Goal: Transaction & Acquisition: Book appointment/travel/reservation

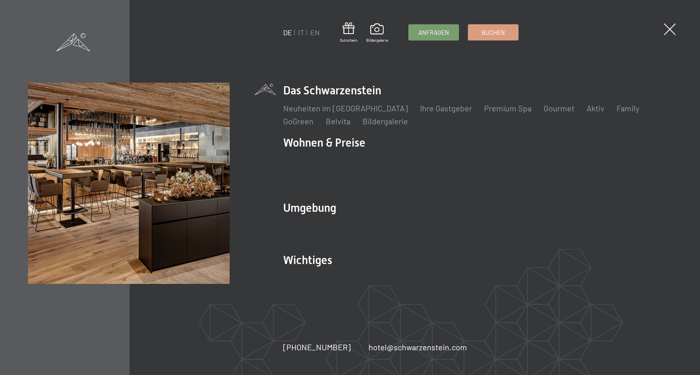
click at [487, 36] on link "Buchen" at bounding box center [494, 32] width 50 height 15
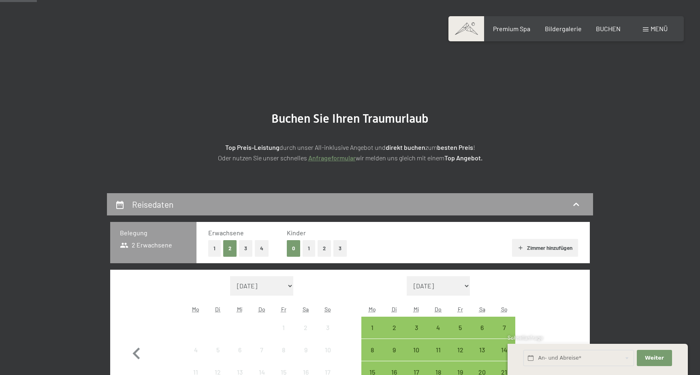
scroll to position [153, 0]
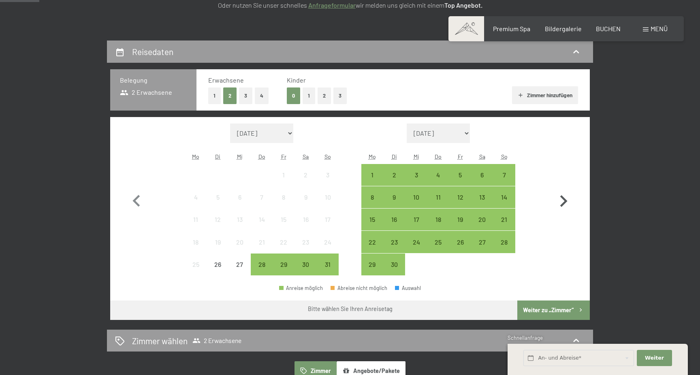
click at [565, 198] on icon "button" at bounding box center [564, 202] width 24 height 24
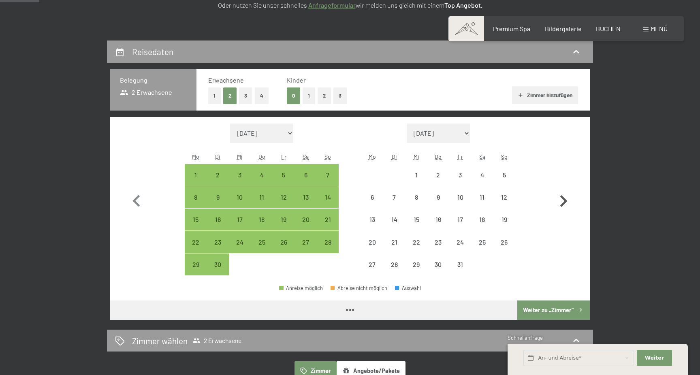
click at [564, 198] on icon "button" at bounding box center [564, 201] width 7 height 12
select select "2025-11-01"
select select "2025-12-01"
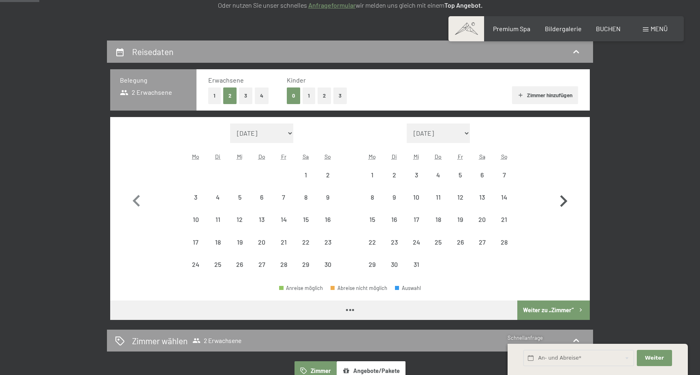
click at [564, 198] on icon "button" at bounding box center [564, 201] width 7 height 12
select select "2025-12-01"
select select "2026-01-01"
select select "2025-12-01"
select select "2026-01-01"
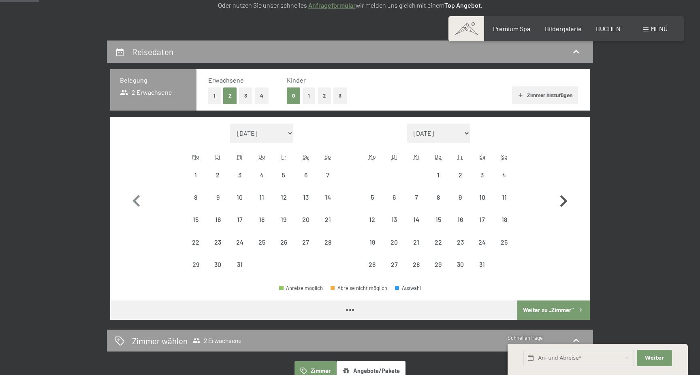
click at [564, 198] on icon "button" at bounding box center [564, 201] width 7 height 12
select select "2026-01-01"
select select "2026-02-01"
select select "2026-01-01"
select select "2026-02-01"
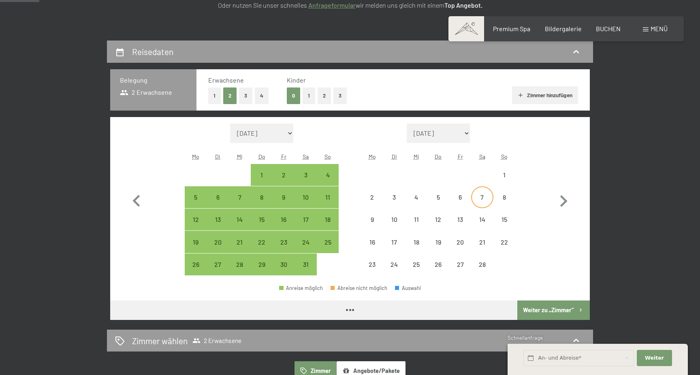
select select "2026-01-01"
select select "2026-02-01"
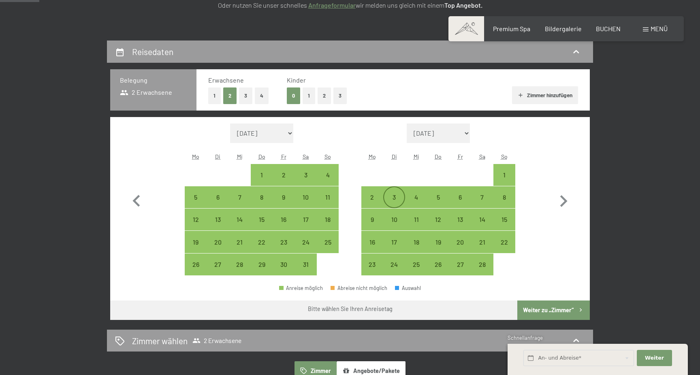
click at [397, 196] on div "3" at bounding box center [394, 204] width 20 height 20
select select "2026-01-01"
select select "2026-02-01"
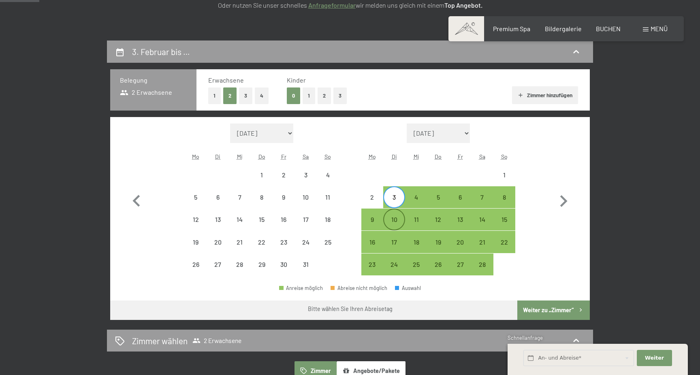
click at [396, 217] on div "10" at bounding box center [394, 226] width 20 height 20
select select "2026-01-01"
select select "2026-02-01"
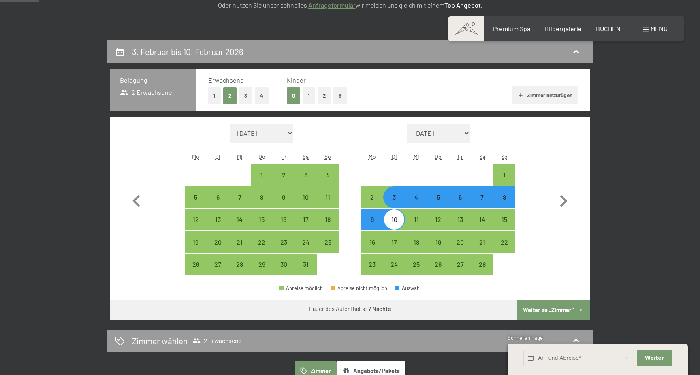
click at [535, 310] on button "Weiter zu „Zimmer“" at bounding box center [554, 310] width 73 height 19
select select "[DATE]"
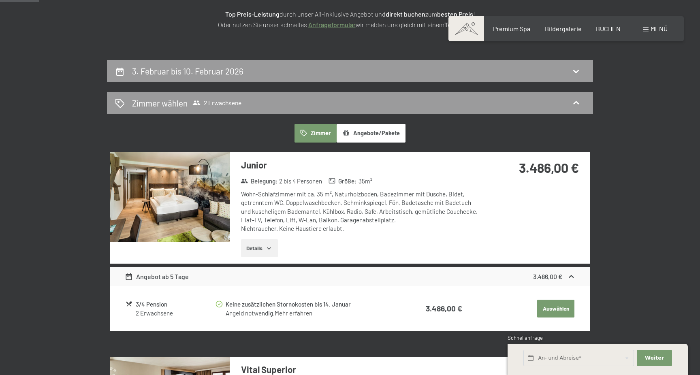
scroll to position [134, 0]
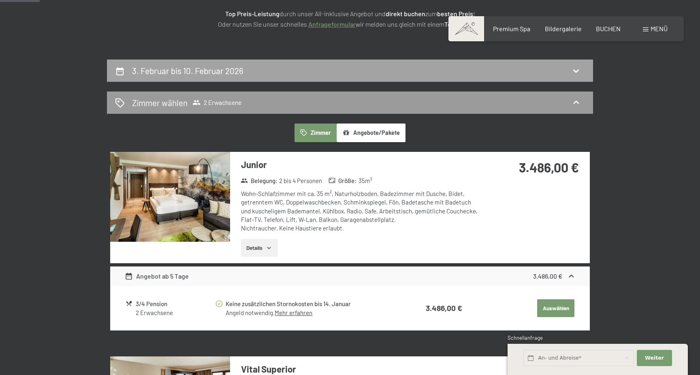
click at [234, 75] on h2 "3. Februar bis 10. Februar 2026" at bounding box center [187, 71] width 111 height 10
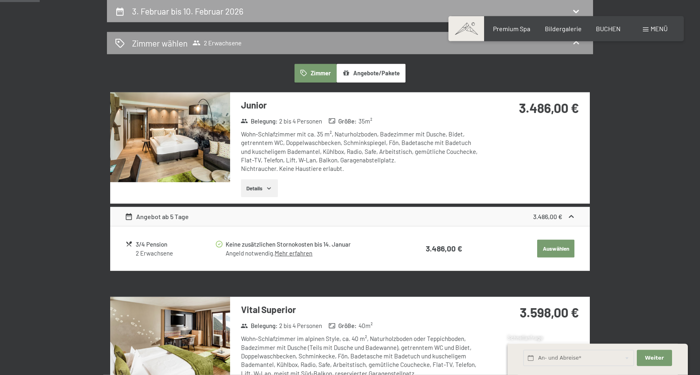
select select "[DATE]"
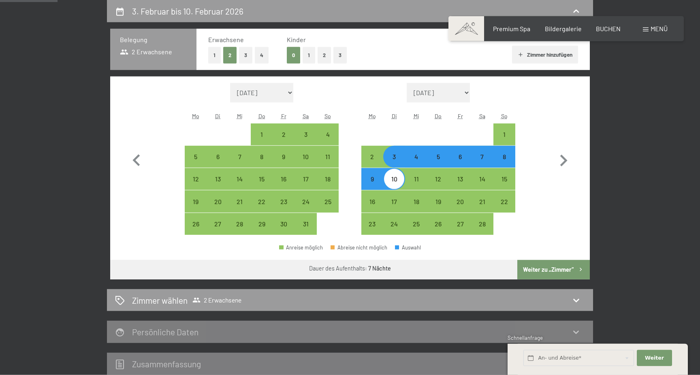
click at [479, 160] on div "7" at bounding box center [482, 164] width 20 height 20
select select "[DATE]"
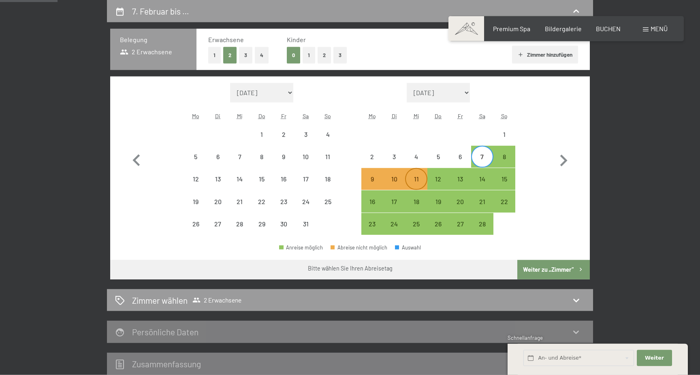
click at [413, 179] on div "11" at bounding box center [416, 186] width 20 height 20
select select "[DATE]"
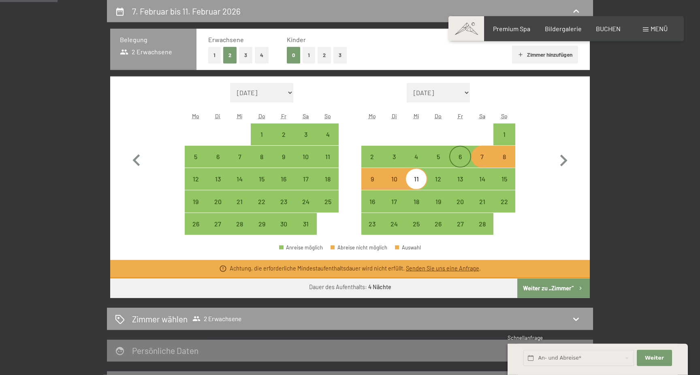
click at [462, 158] on div "6" at bounding box center [460, 164] width 20 height 20
select select "[DATE]"
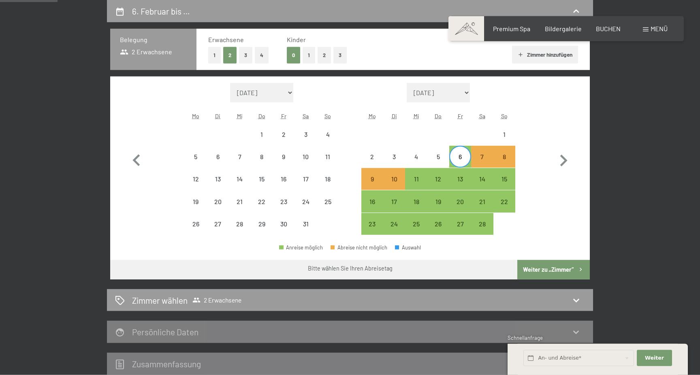
click at [544, 272] on button "Weiter zu „Zimmer“" at bounding box center [554, 269] width 73 height 19
select select "[DATE]"
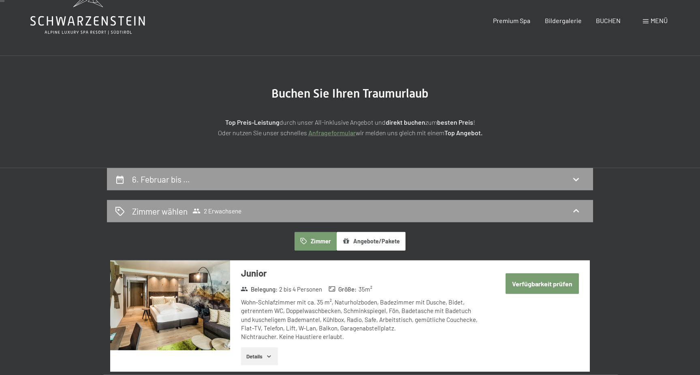
scroll to position [0, 0]
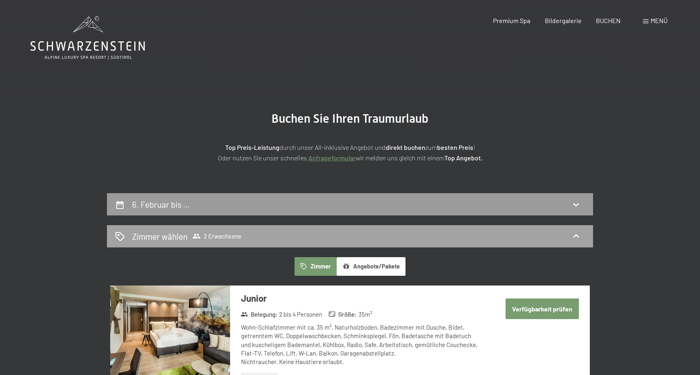
click at [310, 233] on div "Zimmer wählen 2 Erwachsene" at bounding box center [350, 237] width 470 height 12
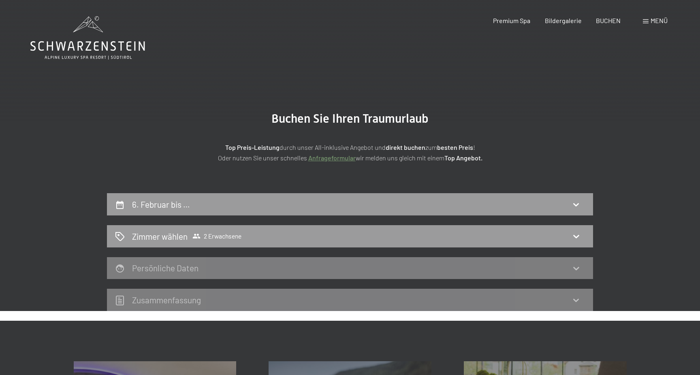
click at [306, 211] on span "Einwilligung Marketing*" at bounding box center [305, 211] width 67 height 8
click at [268, 211] on input "Einwilligung Marketing*" at bounding box center [264, 211] width 8 height 8
click at [308, 209] on span "Einwilligung Marketing*" at bounding box center [305, 211] width 67 height 8
click at [268, 209] on input "Einwilligung Marketing*" at bounding box center [264, 211] width 8 height 8
checkbox input "false"
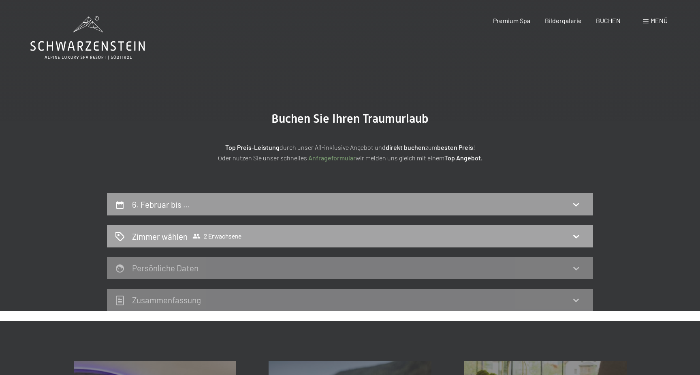
click at [195, 229] on div "Zimmer wählen 2 Erwachsene" at bounding box center [350, 236] width 486 height 22
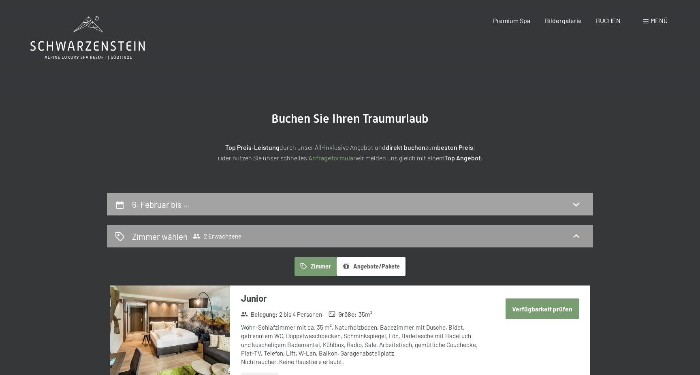
click at [182, 198] on div "6. Februar bis …" at bounding box center [350, 204] width 486 height 22
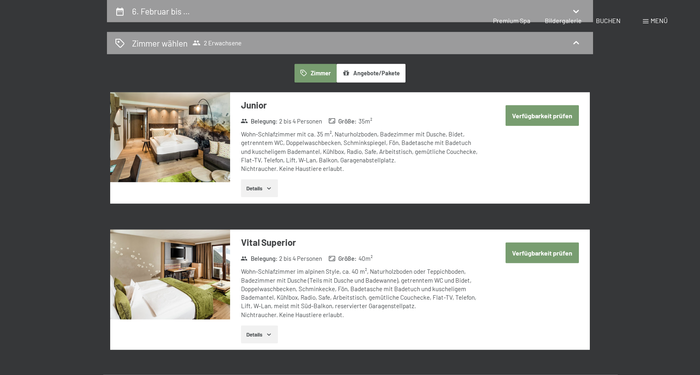
select select "[DATE]"
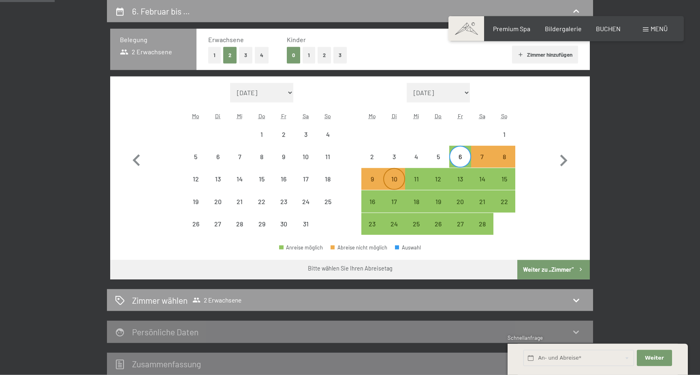
click at [391, 180] on div "10" at bounding box center [394, 186] width 20 height 20
select select "[DATE]"
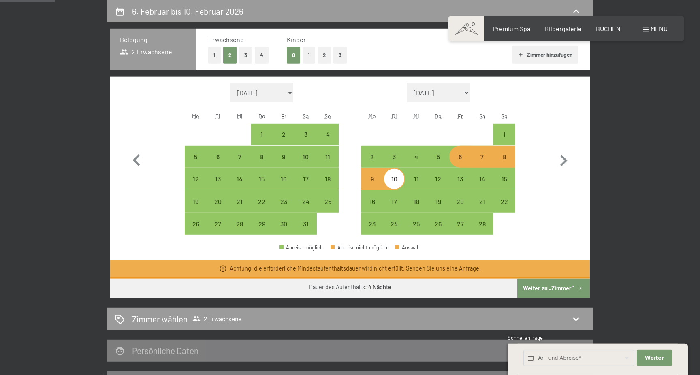
click at [459, 155] on div "6" at bounding box center [460, 164] width 20 height 20
select select "[DATE]"
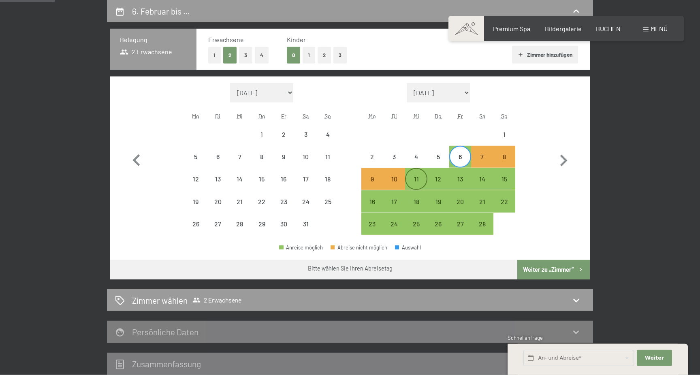
click at [419, 178] on div "11" at bounding box center [416, 186] width 20 height 20
select select "[DATE]"
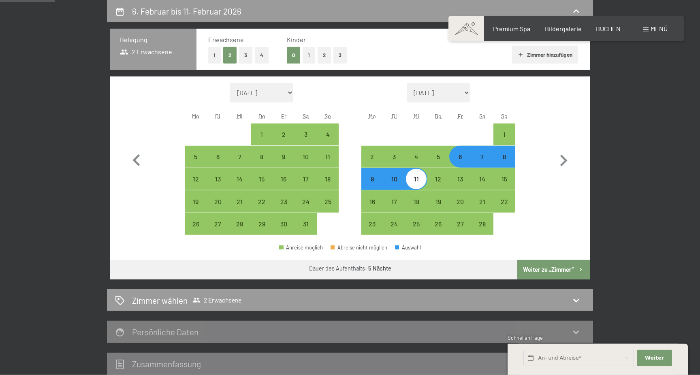
click at [533, 263] on button "Weiter zu „Zimmer“" at bounding box center [554, 269] width 73 height 19
select select "[DATE]"
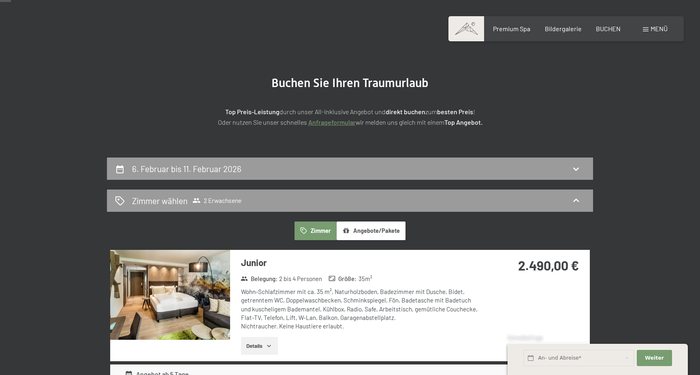
scroll to position [35, 0]
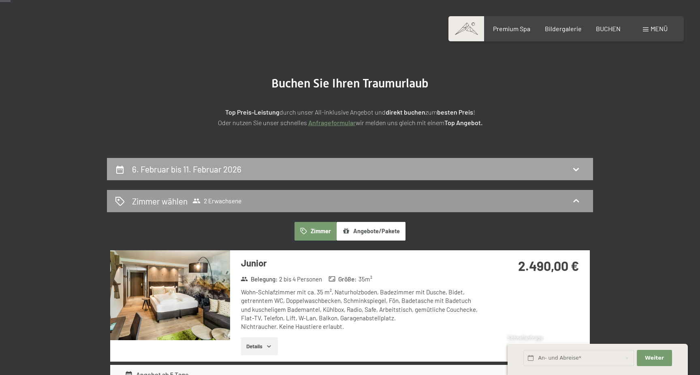
click at [578, 168] on icon at bounding box center [577, 170] width 10 height 10
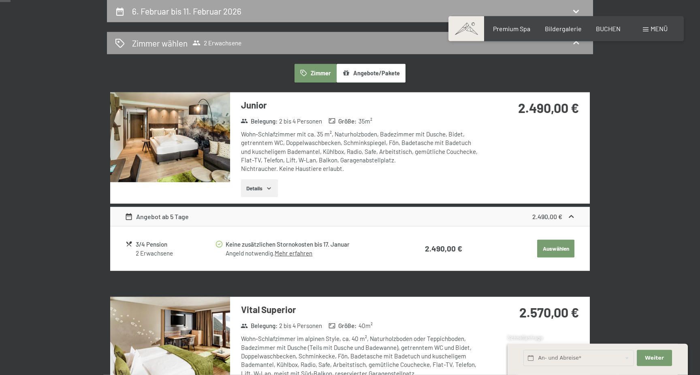
select select "[DATE]"
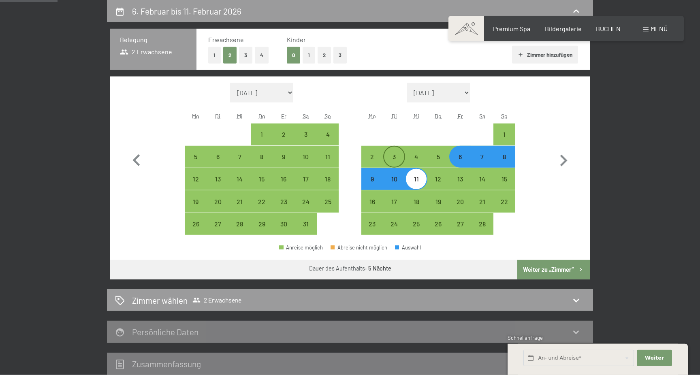
click at [394, 159] on div "3" at bounding box center [394, 164] width 20 height 20
select select "[DATE]"
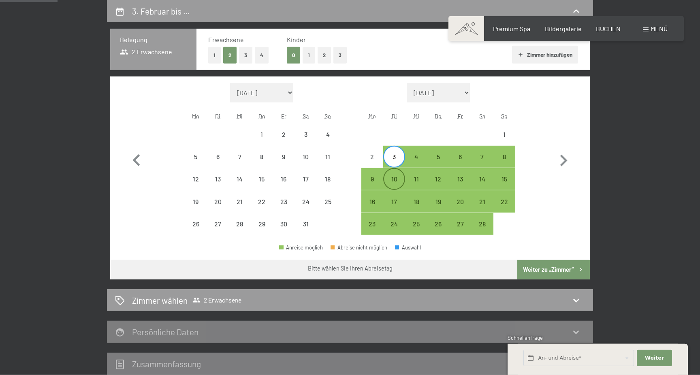
click at [393, 178] on div "10" at bounding box center [394, 186] width 20 height 20
select select "[DATE]"
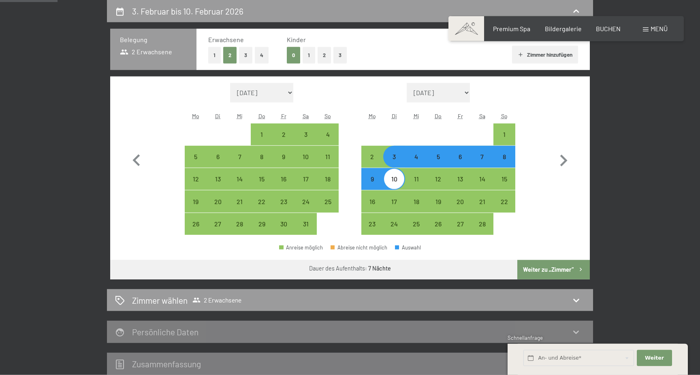
click at [571, 271] on button "Weiter zu „Zimmer“" at bounding box center [554, 269] width 73 height 19
select select "[DATE]"
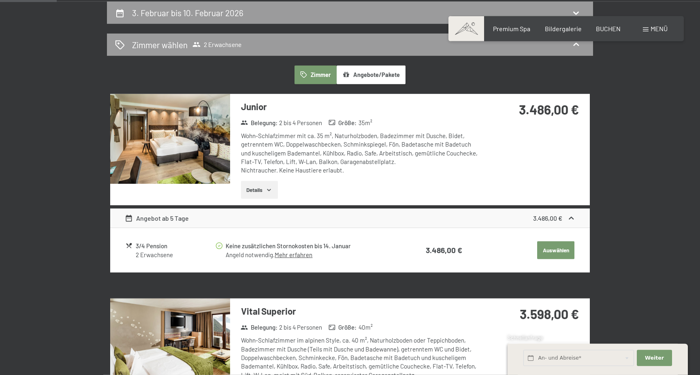
scroll to position [0, 0]
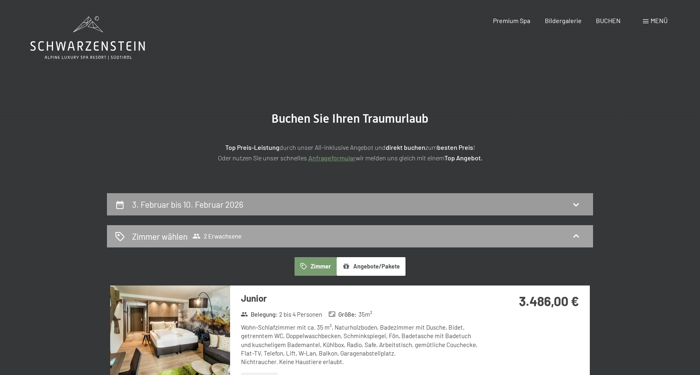
click at [328, 237] on div "Zimmer wählen 2 Erwachsene" at bounding box center [350, 237] width 470 height 12
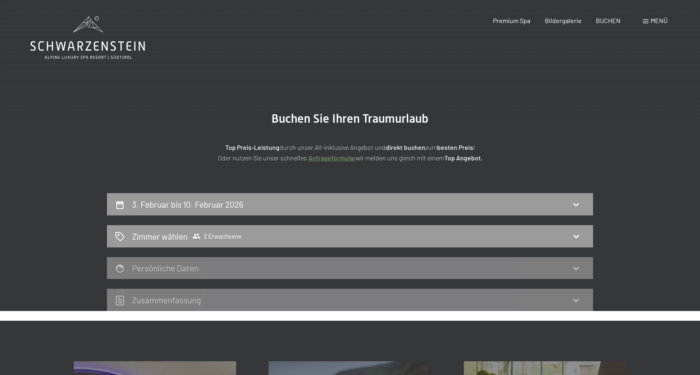
click at [439, 225] on div "3. Februar bis 10. Februar 2026 Zimmer wählen 2 Erwachsene Persönliche Daten Zu…" at bounding box center [350, 252] width 486 height 118
click at [434, 238] on div "Zimmer wählen 2 Erwachsene" at bounding box center [350, 237] width 470 height 12
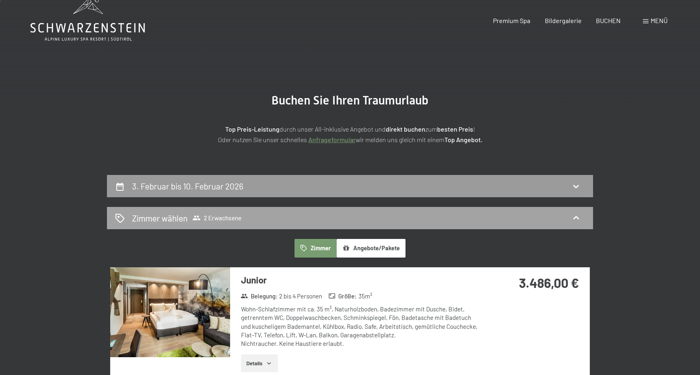
scroll to position [23, 0]
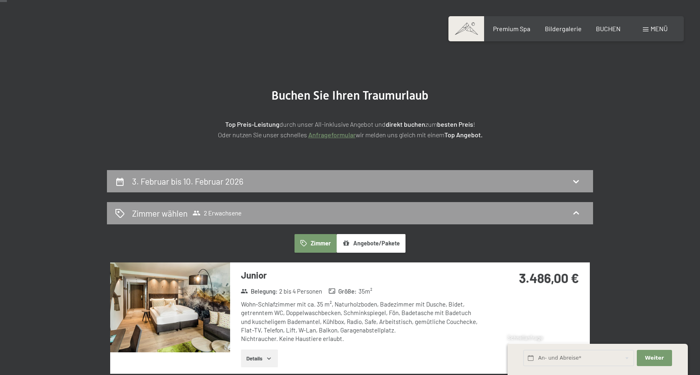
click at [431, 190] on div "3. Februar bis 10. Februar 2026" at bounding box center [350, 181] width 486 height 22
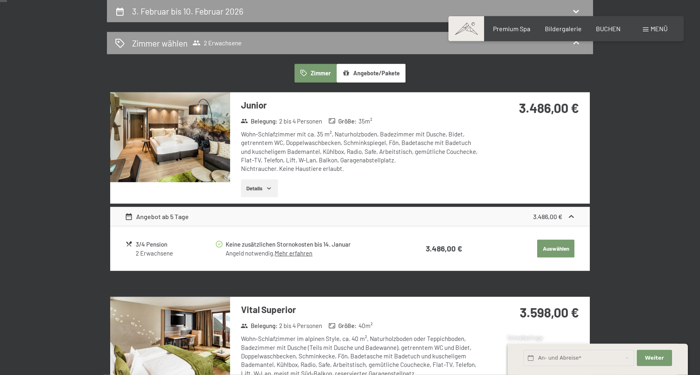
select select "[DATE]"
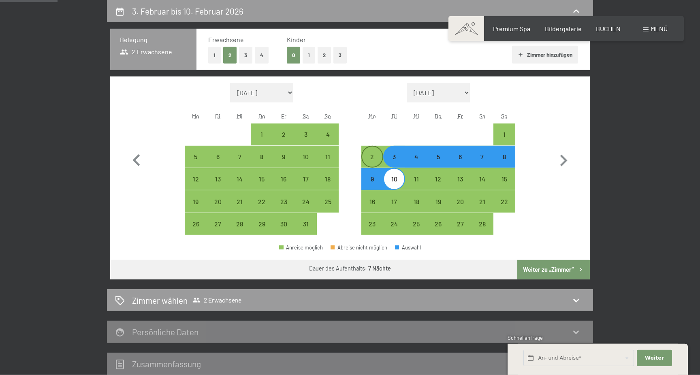
click at [375, 156] on div "2" at bounding box center [372, 164] width 20 height 20
select select "[DATE]"
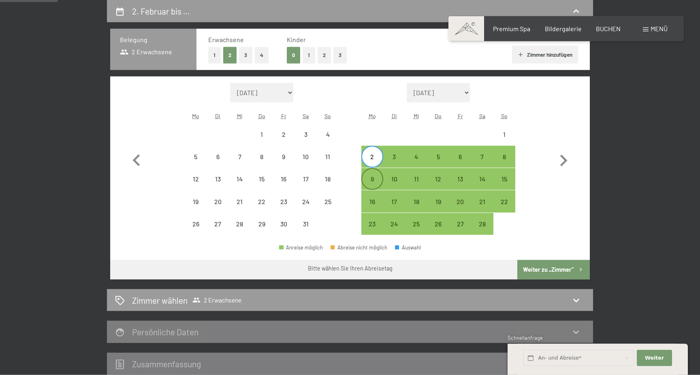
click at [376, 181] on div "9" at bounding box center [372, 186] width 20 height 20
select select "[DATE]"
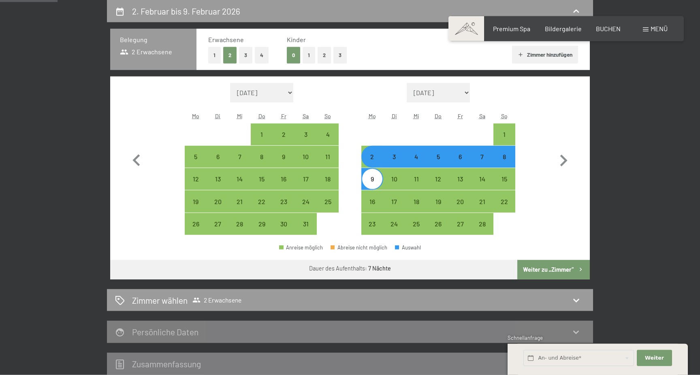
click at [545, 268] on button "Weiter zu „Zimmer“" at bounding box center [554, 269] width 73 height 19
select select "[DATE]"
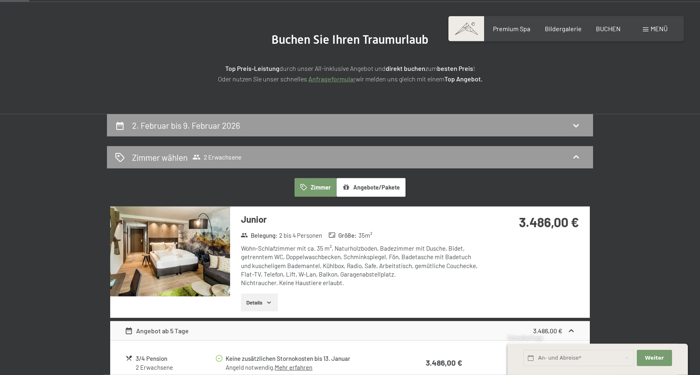
scroll to position [58, 0]
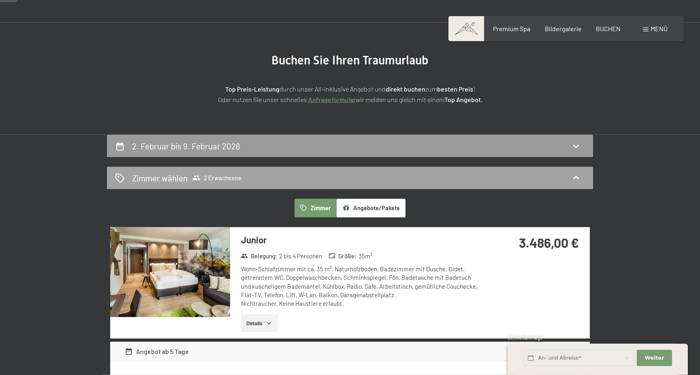
click at [382, 179] on div "Zimmer wählen 2 Erwachsene" at bounding box center [350, 178] width 470 height 12
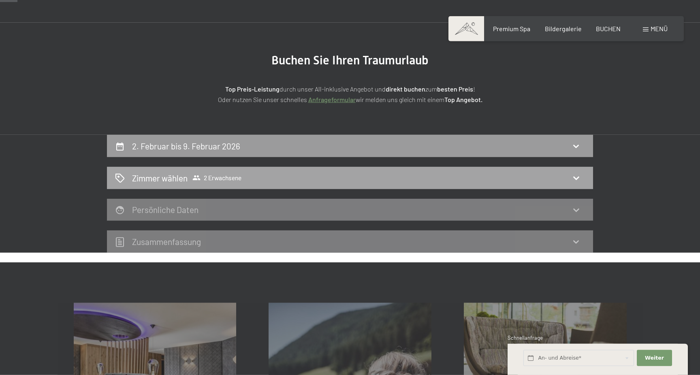
click at [380, 173] on div "Zimmer wählen 2 Erwachsene" at bounding box center [350, 178] width 470 height 12
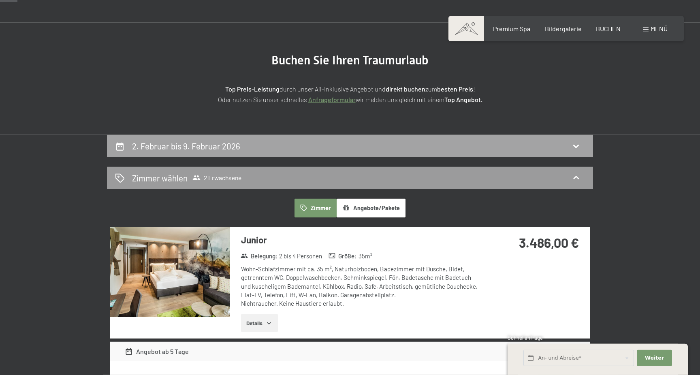
click at [372, 149] on div "2. Februar bis 9. Februar 2026" at bounding box center [350, 146] width 470 height 12
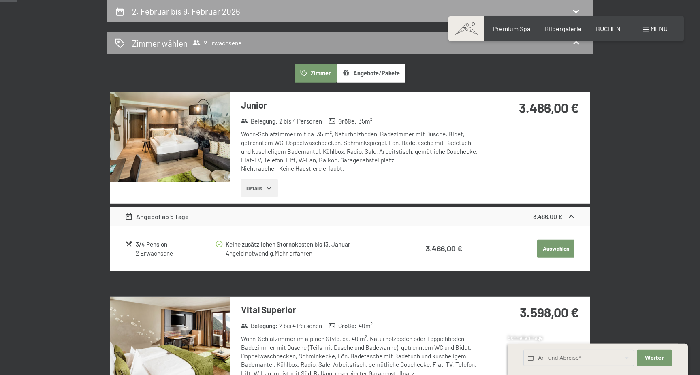
select select "[DATE]"
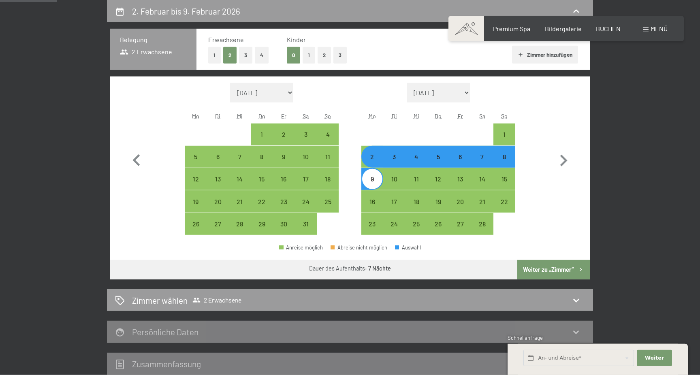
click at [374, 159] on div "2" at bounding box center [372, 164] width 20 height 20
select select "[DATE]"
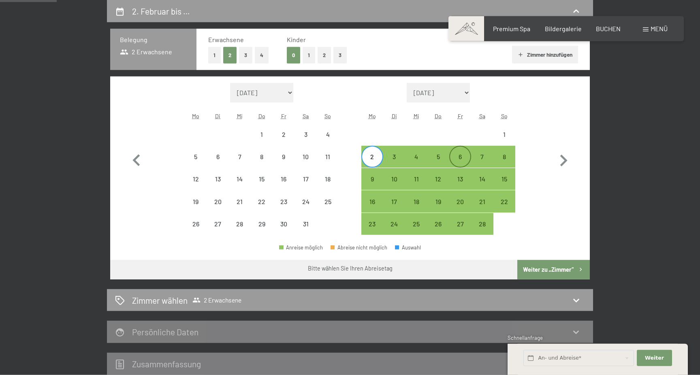
click at [461, 158] on div "6" at bounding box center [460, 164] width 20 height 20
select select "[DATE]"
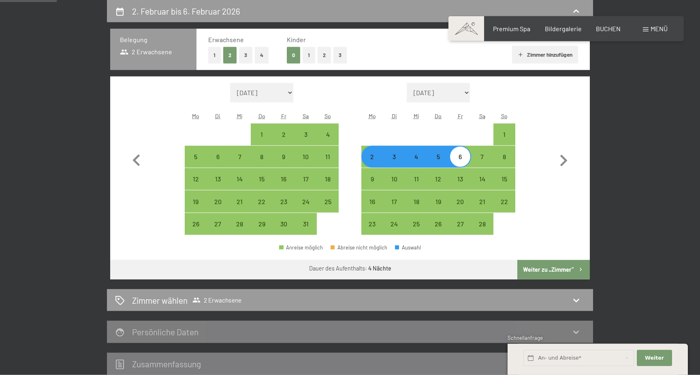
click at [535, 266] on button "Weiter zu „Zimmer“" at bounding box center [554, 269] width 73 height 19
select select "[DATE]"
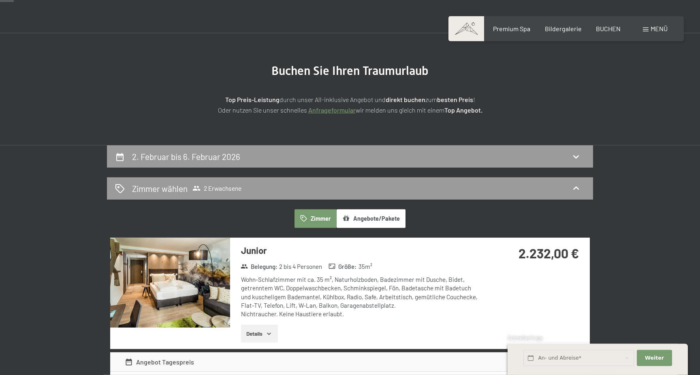
scroll to position [0, 0]
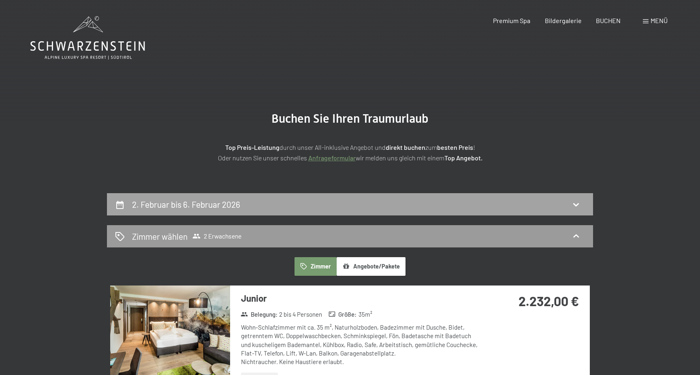
click at [375, 208] on div "2. Februar bis 6. Februar 2026" at bounding box center [350, 205] width 470 height 12
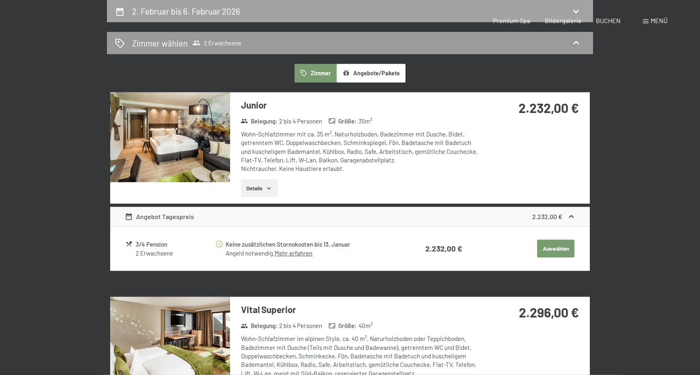
select select "[DATE]"
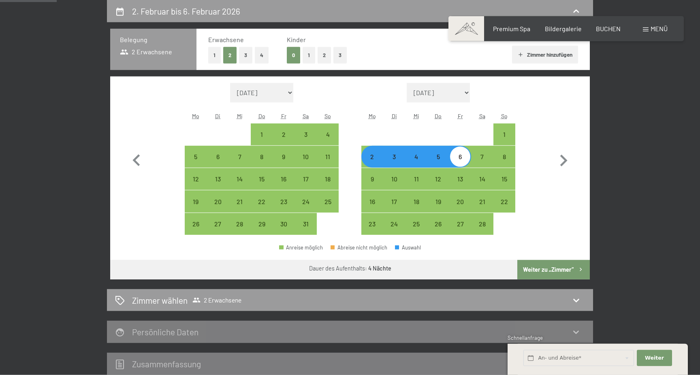
click at [441, 158] on div "5" at bounding box center [438, 164] width 20 height 20
select select "[DATE]"
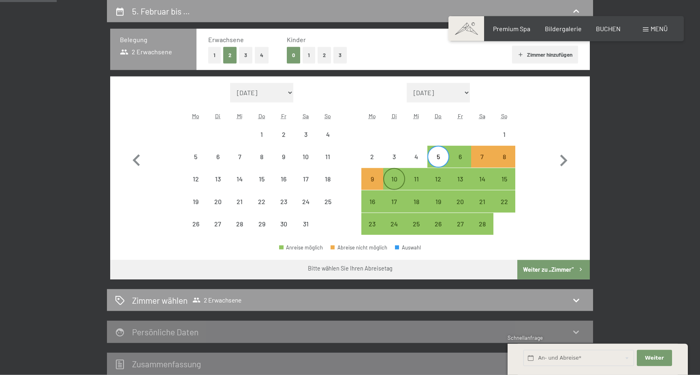
click at [397, 182] on div "10" at bounding box center [394, 186] width 20 height 20
select select "[DATE]"
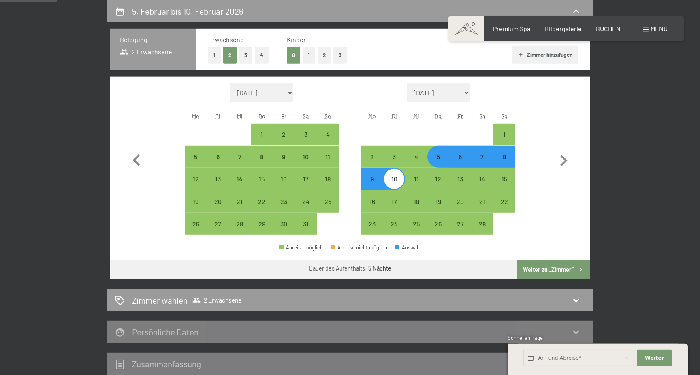
click at [549, 265] on button "Weiter zu „Zimmer“" at bounding box center [554, 269] width 73 height 19
select select "[DATE]"
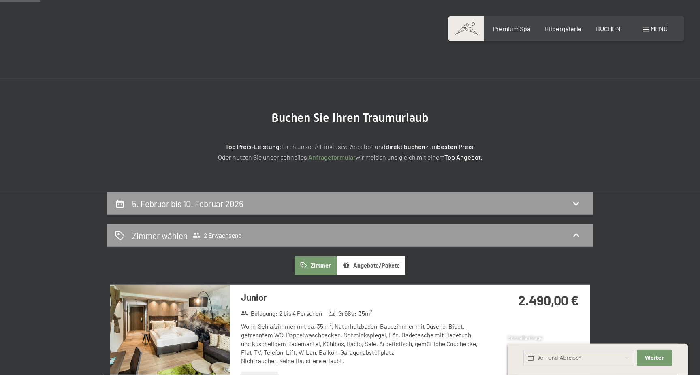
scroll to position [0, 0]
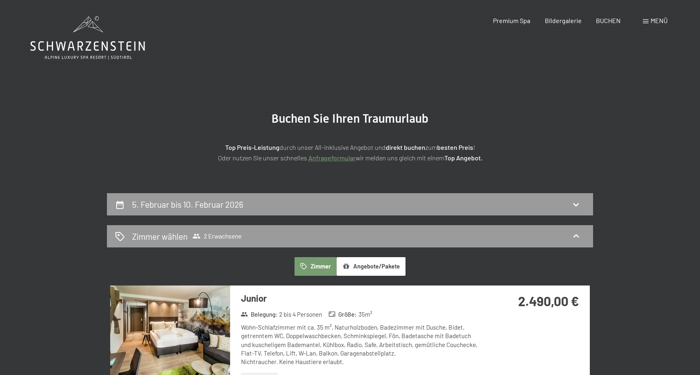
click at [79, 34] on icon at bounding box center [87, 37] width 115 height 43
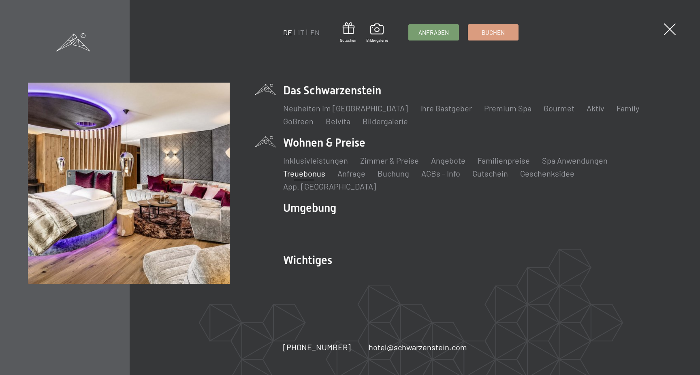
click at [326, 169] on link "Treuebonus" at bounding box center [304, 174] width 42 height 10
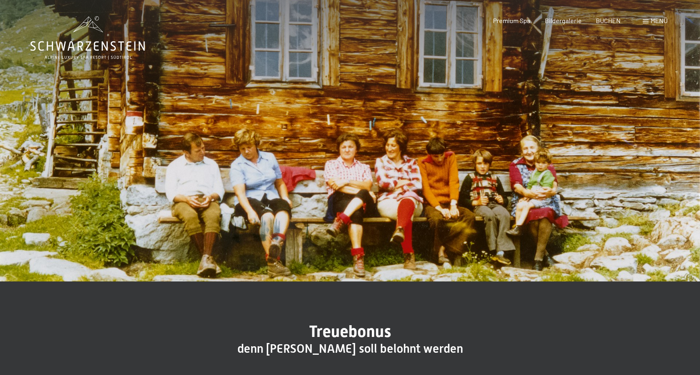
click at [649, 21] on div "Menü" at bounding box center [655, 20] width 25 height 9
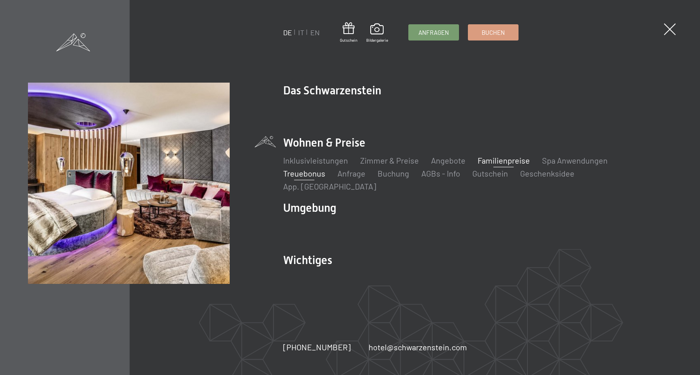
click at [518, 164] on link "Familienpreise" at bounding box center [504, 161] width 52 height 10
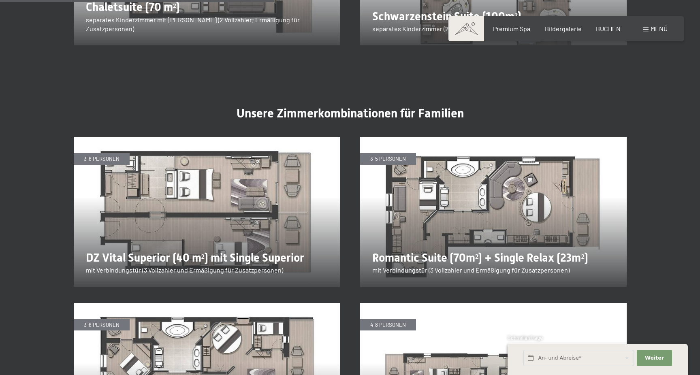
scroll to position [1321, 0]
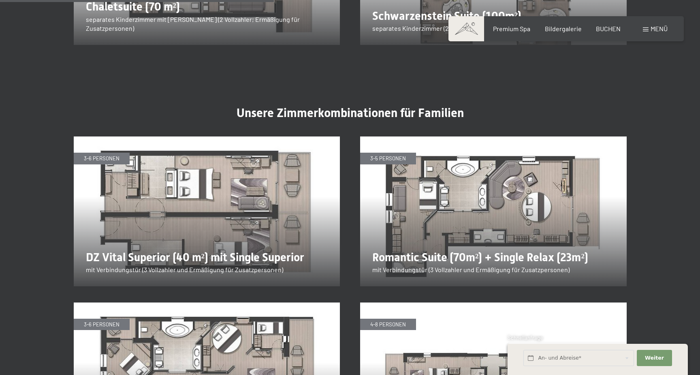
click at [215, 201] on img at bounding box center [207, 212] width 267 height 150
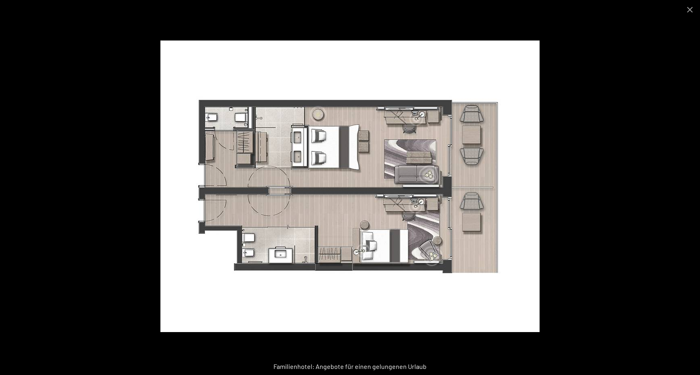
click at [623, 124] on div at bounding box center [350, 187] width 700 height 375
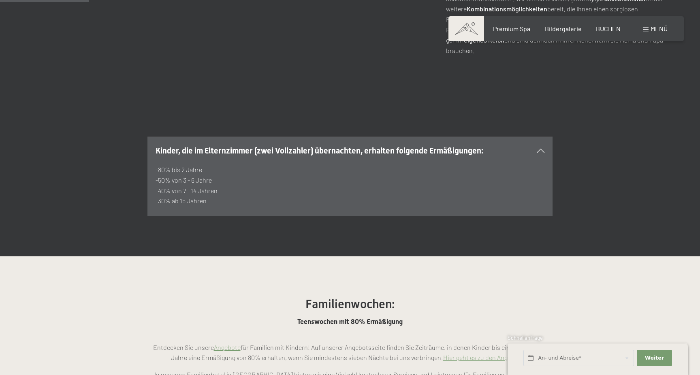
scroll to position [418, 0]
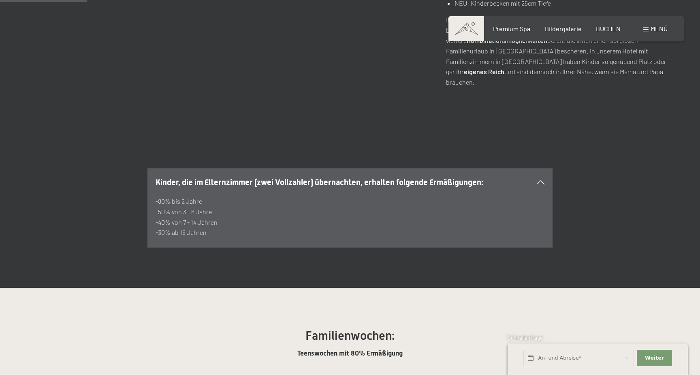
click at [647, 33] on div "Buchen Anfragen Premium Spa Bildergalerie BUCHEN Menü DE IT EN Gutschein Bilder…" at bounding box center [566, 28] width 203 height 9
click at [647, 33] on div "Menü" at bounding box center [655, 28] width 25 height 9
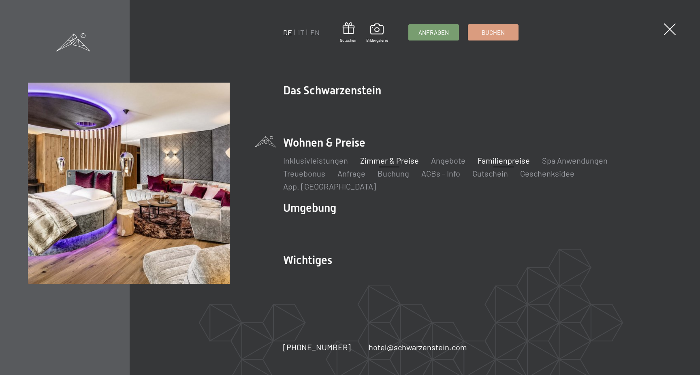
click at [401, 165] on link "Zimmer & Preise" at bounding box center [389, 161] width 59 height 10
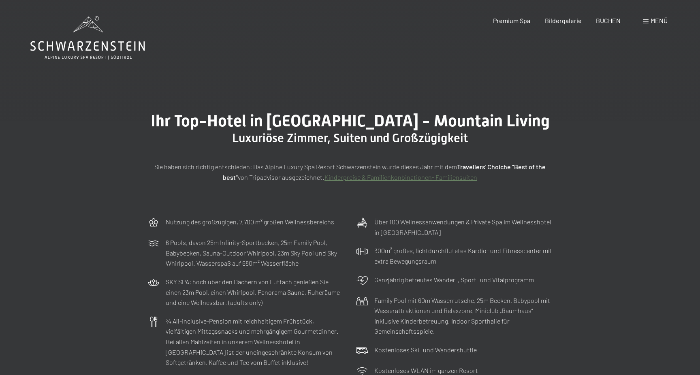
click at [653, 21] on span "Menü" at bounding box center [659, 21] width 17 height 8
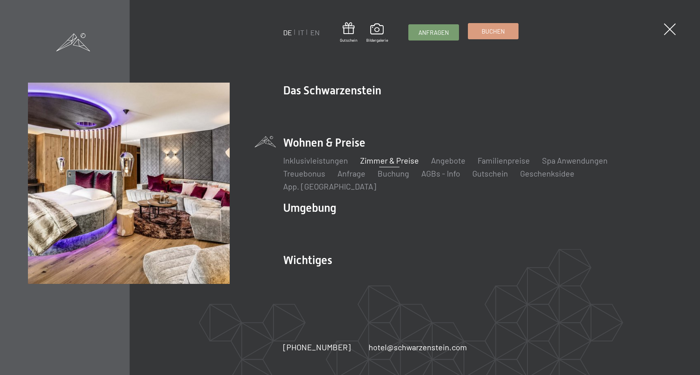
click at [490, 31] on span "Buchen" at bounding box center [493, 31] width 23 height 9
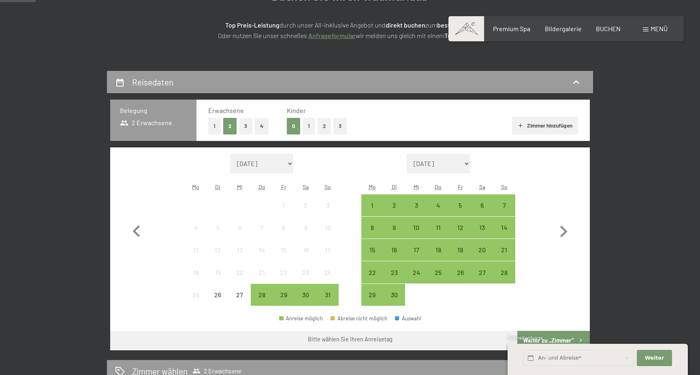
scroll to position [150, 0]
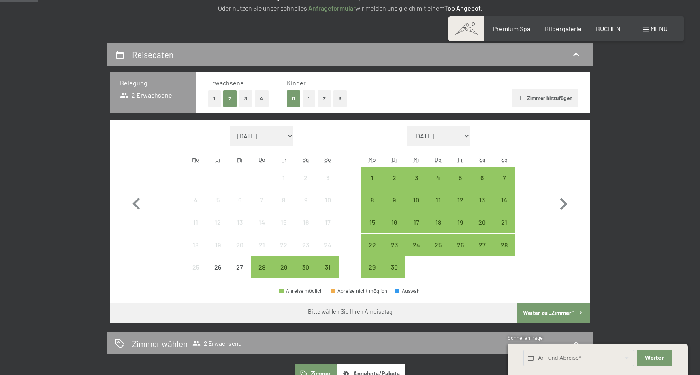
click at [268, 100] on button "4" at bounding box center [262, 98] width 14 height 17
click at [323, 101] on button "2" at bounding box center [324, 98] width 13 height 17
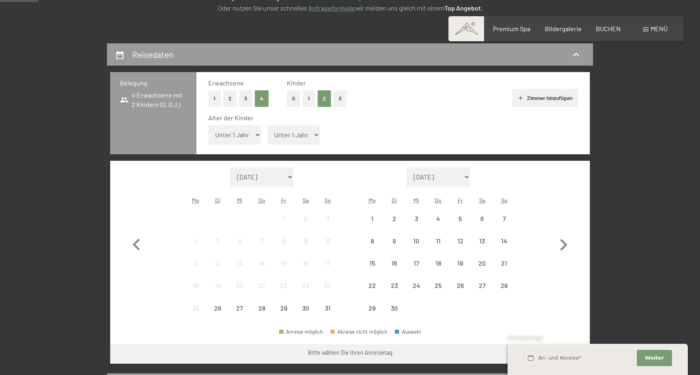
select select "1"
click option "1 Jahr" at bounding box center [0, 0] width 0 height 0
select select "4"
click option "4 Jahre" at bounding box center [0, 0] width 0 height 0
click at [564, 245] on icon "button" at bounding box center [564, 245] width 24 height 24
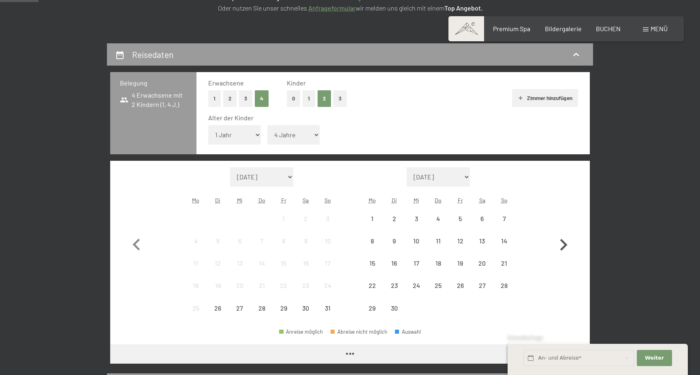
select select "[DATE]"
click at [564, 245] on icon "button" at bounding box center [564, 245] width 24 height 24
select select "[DATE]"
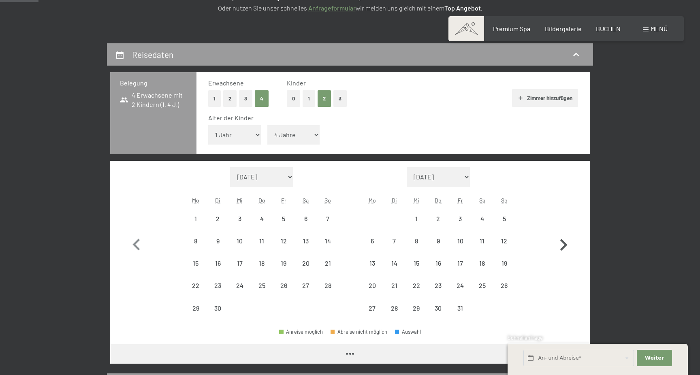
select select "[DATE]"
click at [564, 245] on icon "button" at bounding box center [564, 245] width 24 height 24
select select "[DATE]"
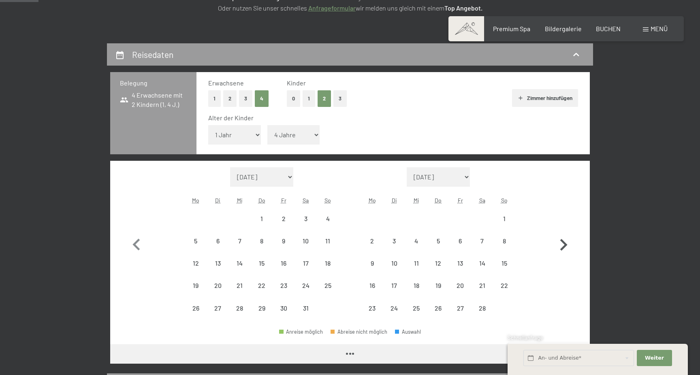
select select "[DATE]"
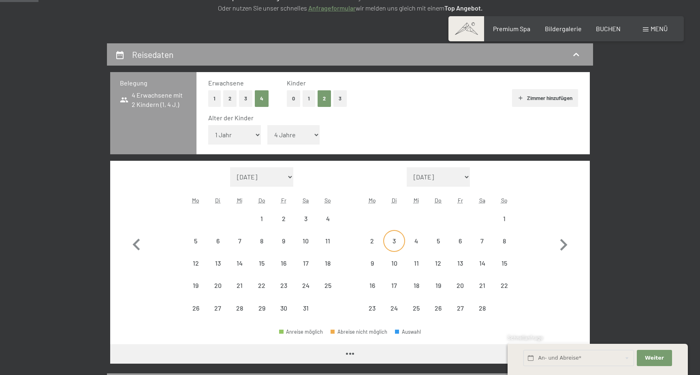
select select "[DATE]"
click at [390, 240] on div "3" at bounding box center [394, 248] width 20 height 20
select select "[DATE]"
click at [391, 262] on div "10" at bounding box center [394, 270] width 20 height 20
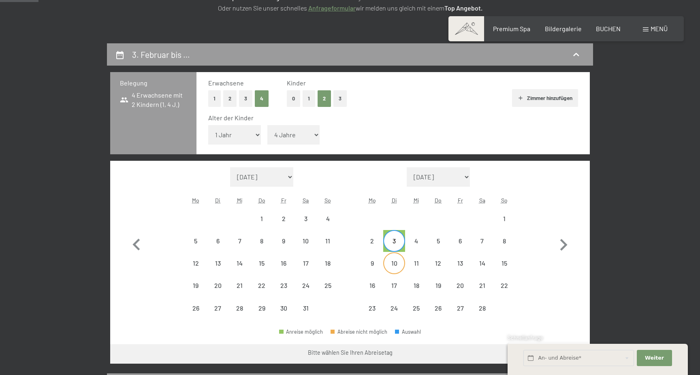
select select "[DATE]"
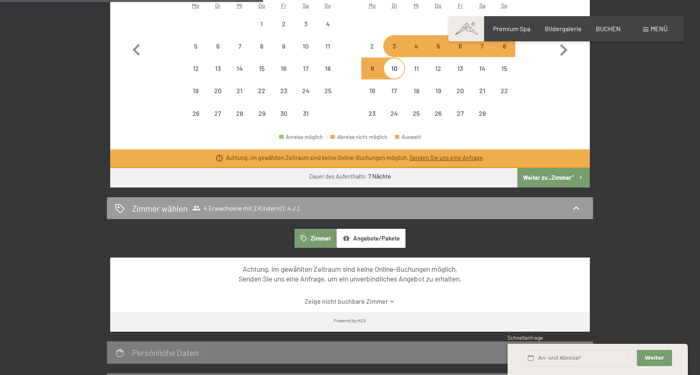
scroll to position [340, 0]
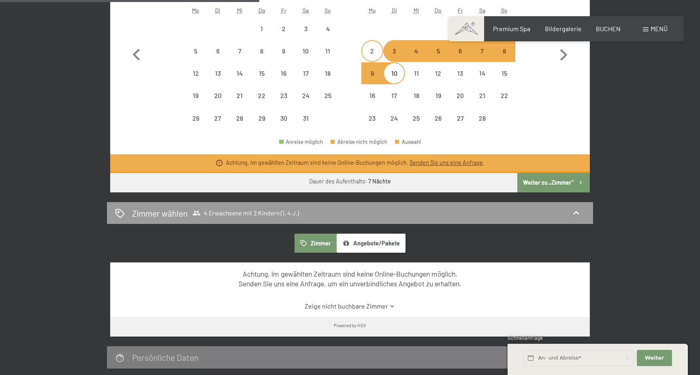
click at [368, 55] on div "2" at bounding box center [372, 58] width 20 height 20
select select "[DATE]"
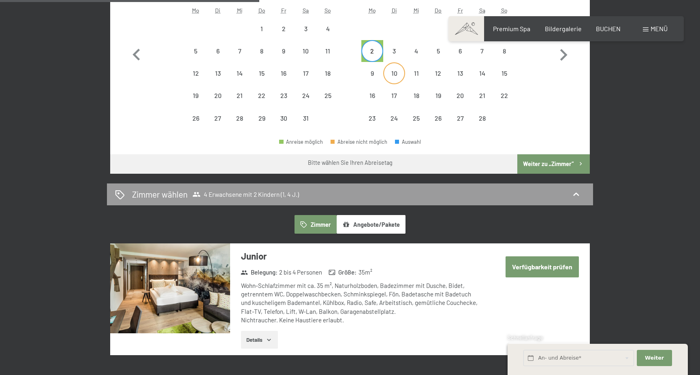
click at [390, 74] on div "10" at bounding box center [394, 80] width 20 height 20
select select "[DATE]"
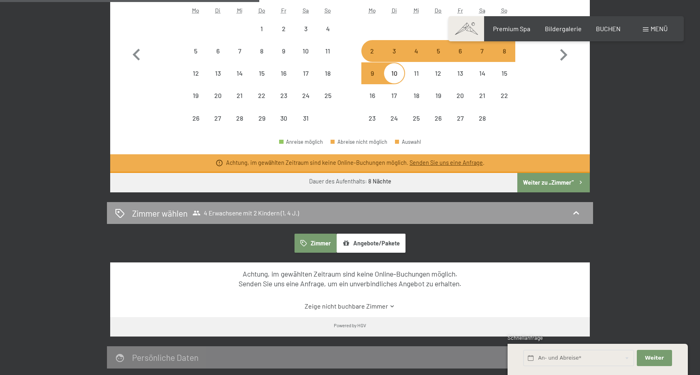
click at [374, 54] on div "2" at bounding box center [372, 58] width 20 height 20
select select "[DATE]"
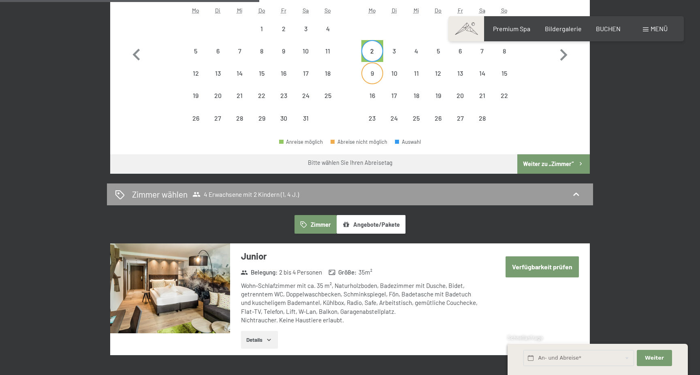
click at [373, 78] on div "9" at bounding box center [372, 80] width 20 height 20
select select "[DATE]"
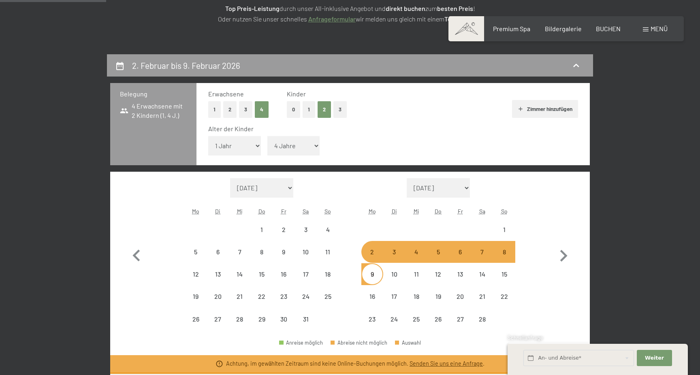
scroll to position [137, 0]
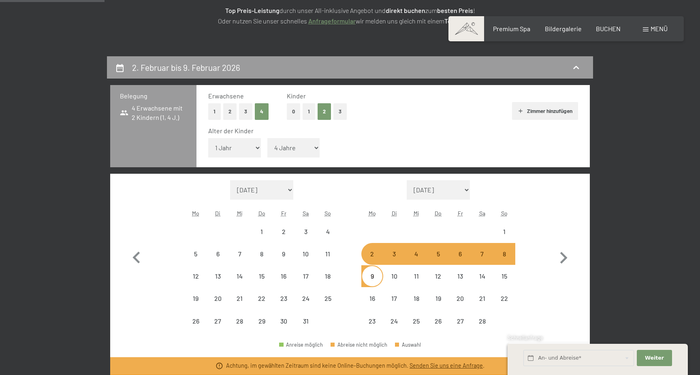
click at [308, 113] on button "1" at bounding box center [309, 111] width 13 height 17
select select "0"
select select "[DATE]"
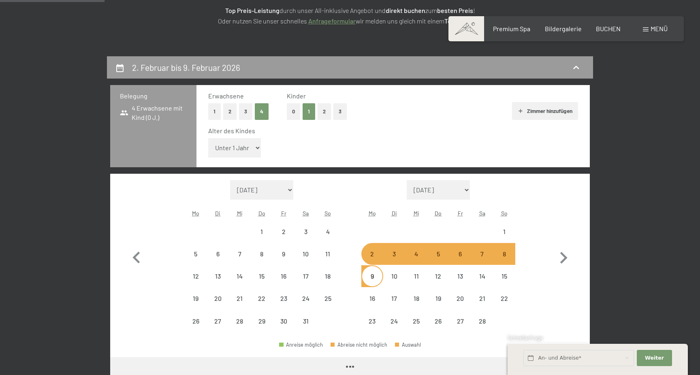
select select "[DATE]"
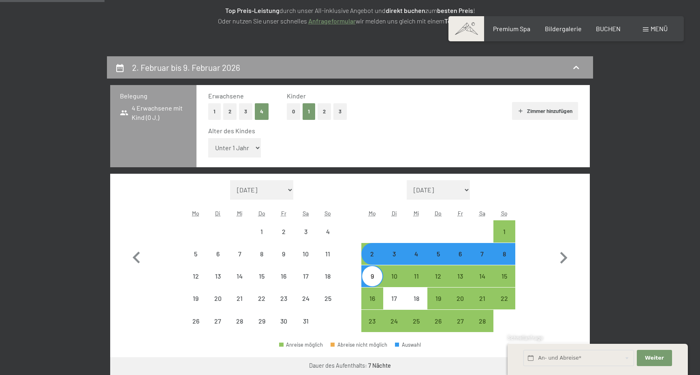
click at [297, 114] on button "0" at bounding box center [293, 111] width 13 height 17
select select "[DATE]"
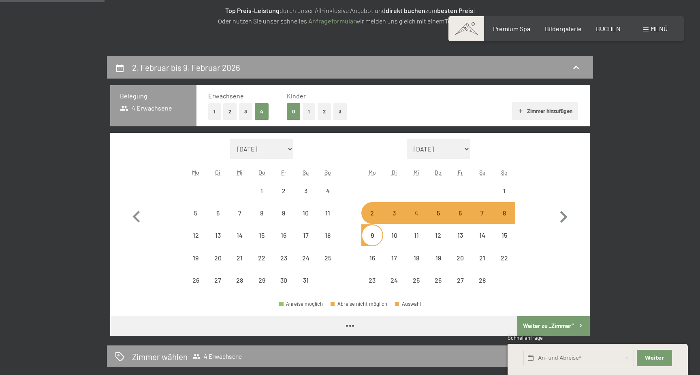
click at [308, 111] on button "1" at bounding box center [309, 111] width 13 height 17
select select "[DATE]"
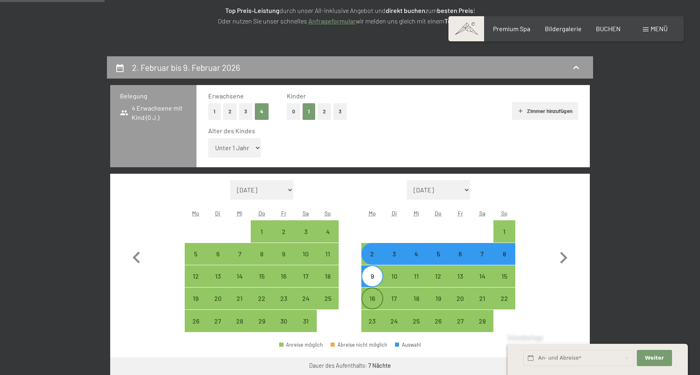
select select "[DATE]"
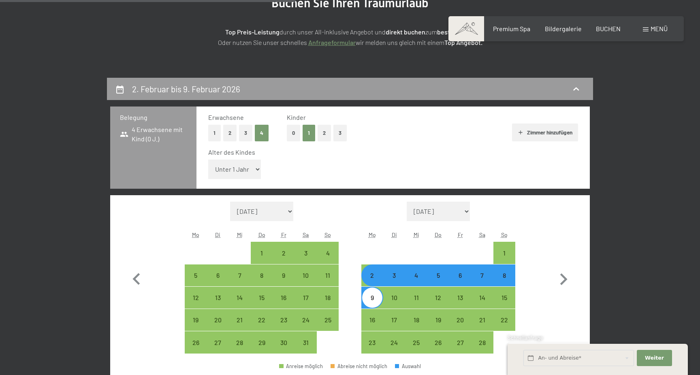
scroll to position [0, 0]
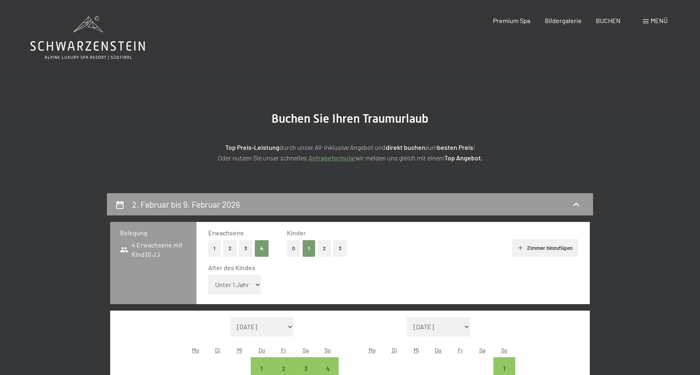
click at [99, 41] on icon at bounding box center [87, 37] width 115 height 43
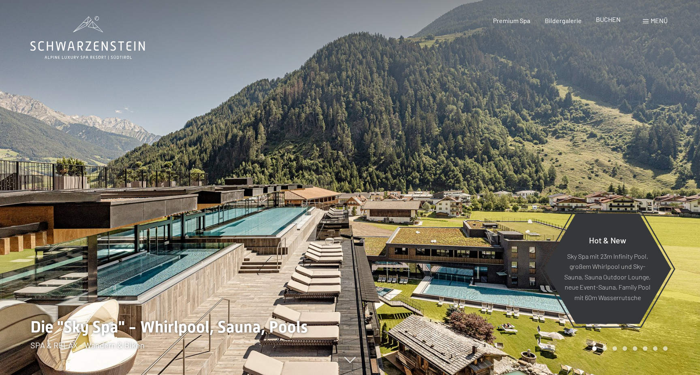
click at [613, 22] on span "BUCHEN" at bounding box center [608, 19] width 25 height 8
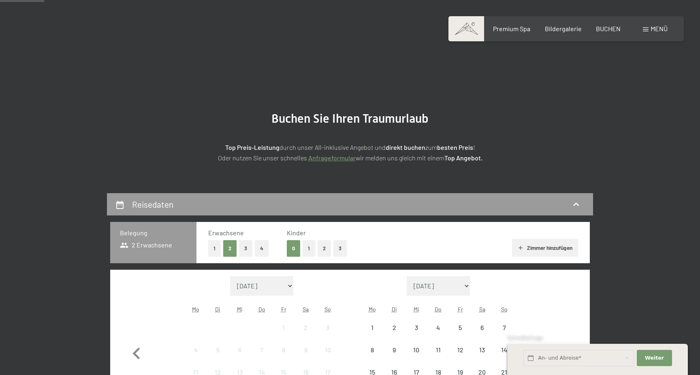
scroll to position [172, 0]
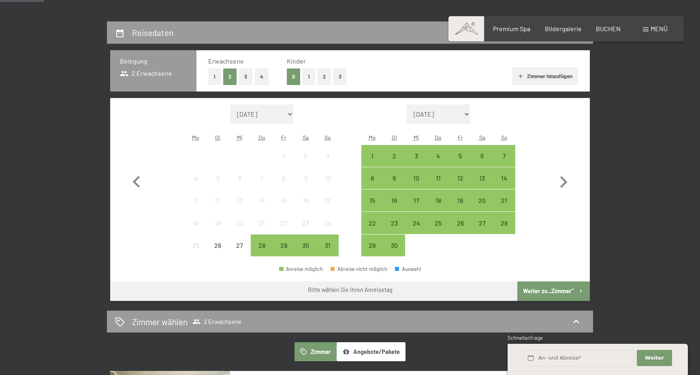
click at [309, 77] on button "1" at bounding box center [309, 77] width 13 height 17
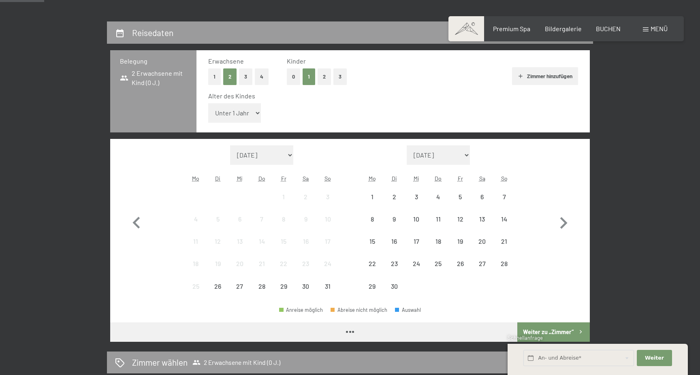
click at [325, 78] on button "2" at bounding box center [324, 77] width 13 height 17
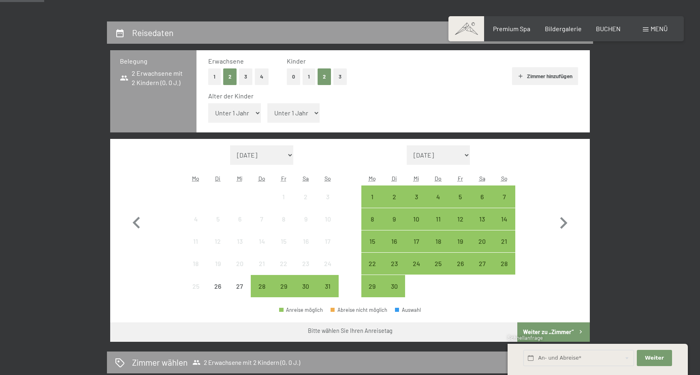
select select "4"
click option "4 Jahre" at bounding box center [0, 0] width 0 height 0
click at [563, 222] on icon "button" at bounding box center [564, 224] width 24 height 24
select select "[DATE]"
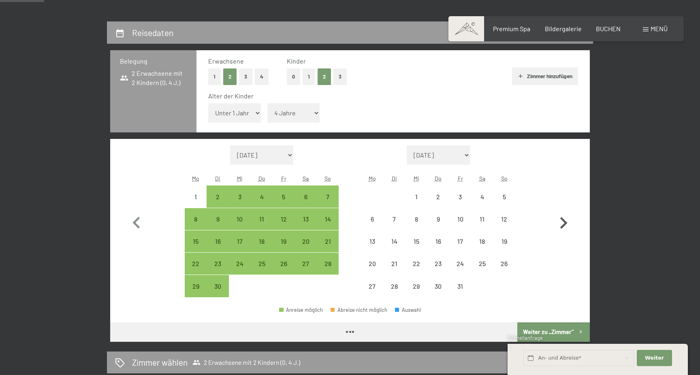
click at [563, 222] on icon "button" at bounding box center [564, 224] width 24 height 24
select select "[DATE]"
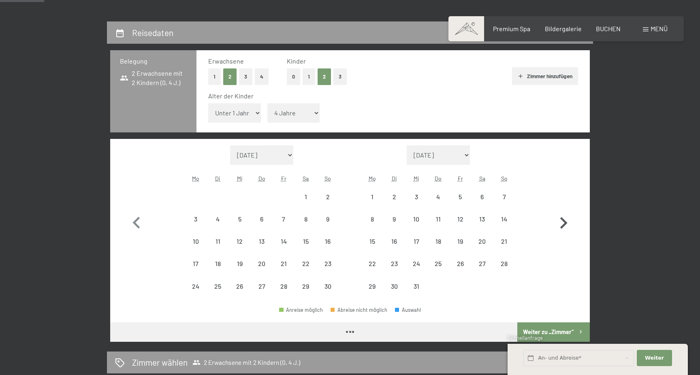
click at [563, 222] on icon "button" at bounding box center [564, 224] width 24 height 24
select select "[DATE]"
click at [563, 222] on icon "button" at bounding box center [564, 224] width 24 height 24
select select "[DATE]"
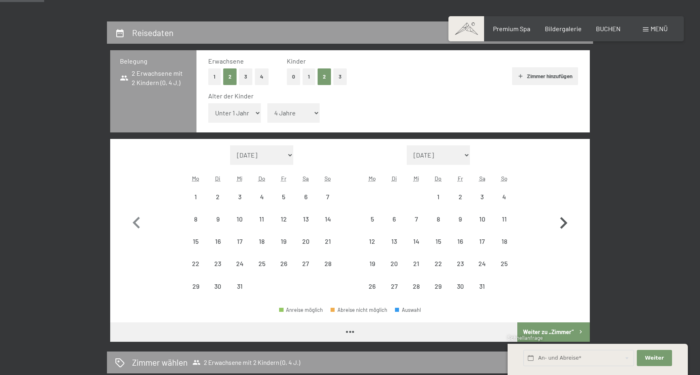
select select "[DATE]"
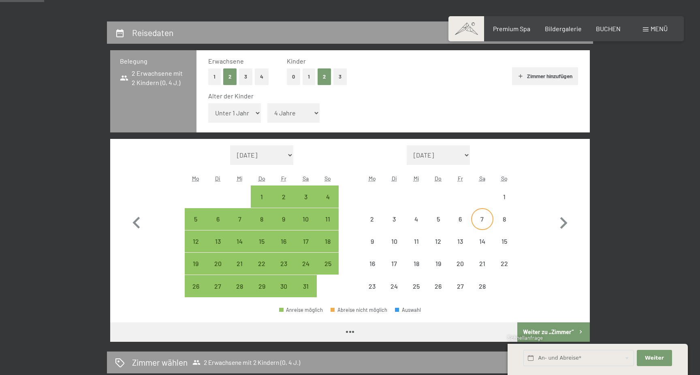
select select "[DATE]"
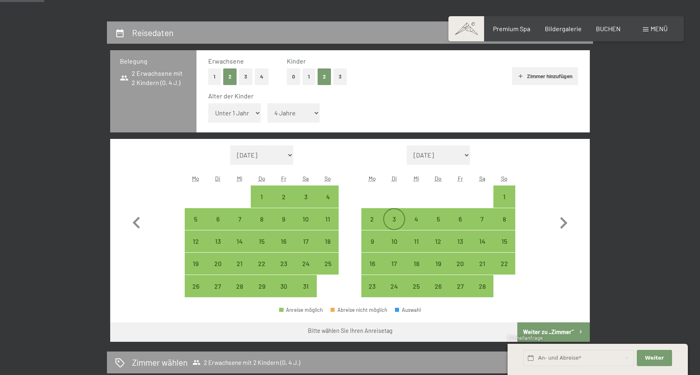
click at [392, 218] on div "3" at bounding box center [394, 226] width 20 height 20
select select "[DATE]"
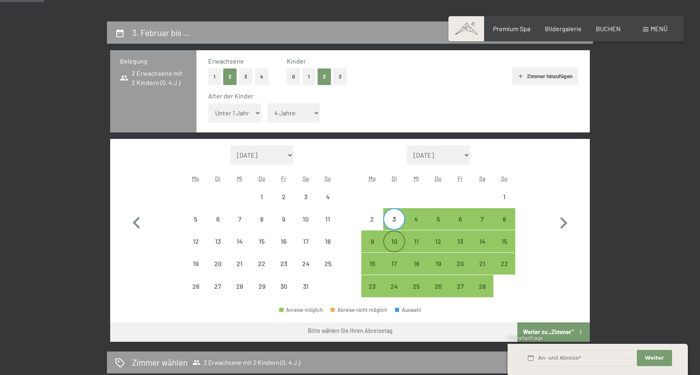
click at [393, 238] on div "10" at bounding box center [394, 241] width 20 height 20
select select "[DATE]"
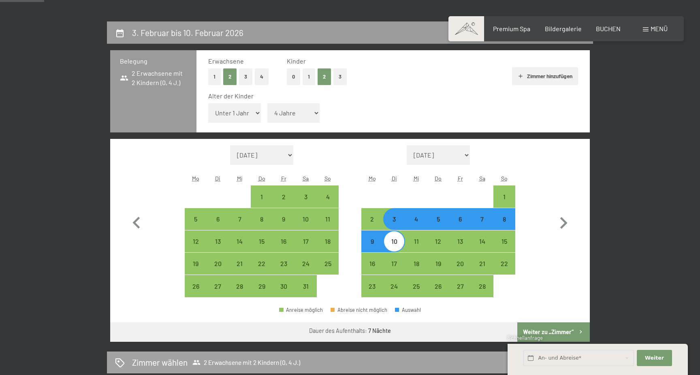
click at [542, 333] on button "Weiter zu „Zimmer“" at bounding box center [554, 332] width 73 height 19
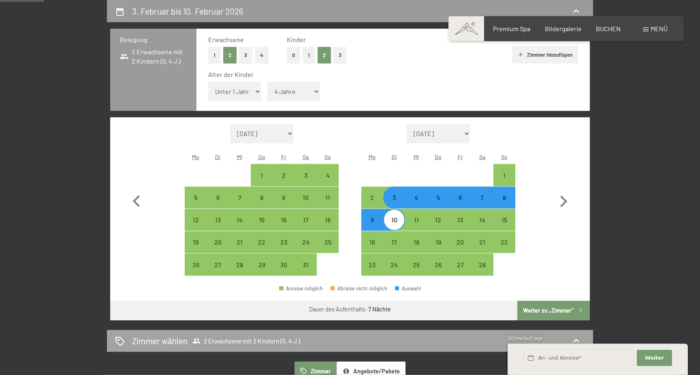
select select "[DATE]"
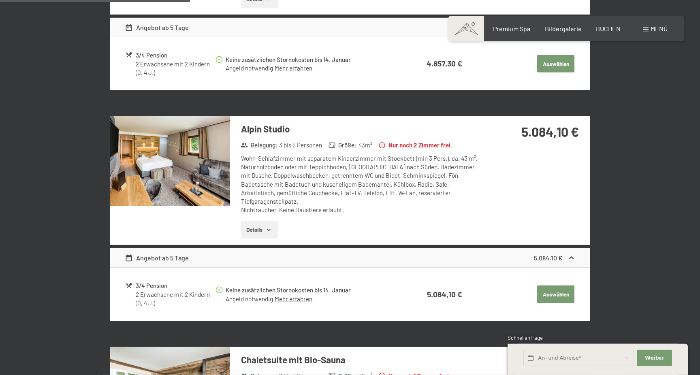
scroll to position [613, 0]
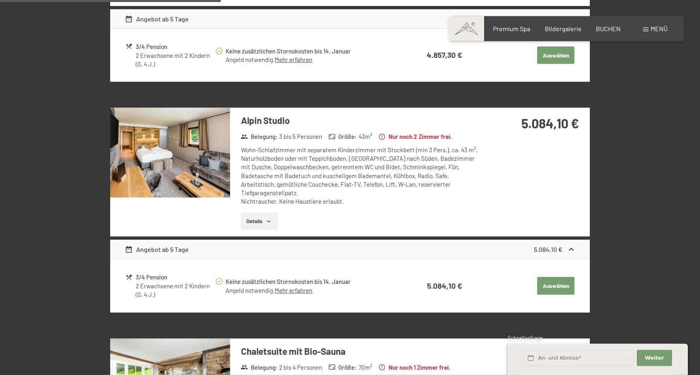
click at [204, 167] on img at bounding box center [170, 153] width 120 height 90
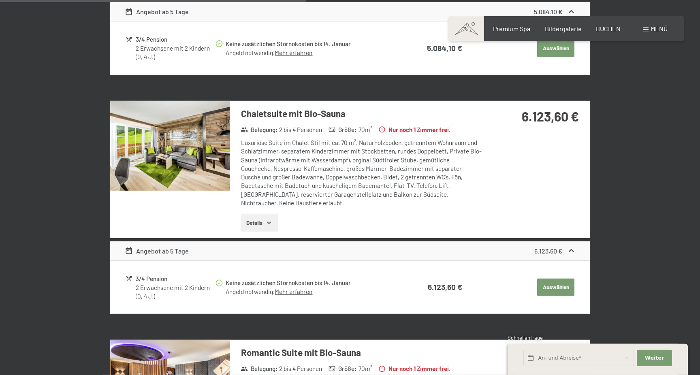
scroll to position [852, 0]
